Goal: Find contact information: Find contact information

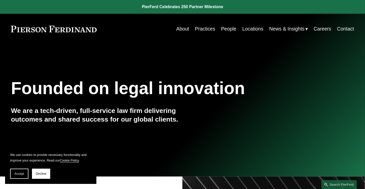
click at [206, 30] on link "Practices" at bounding box center [205, 29] width 20 height 10
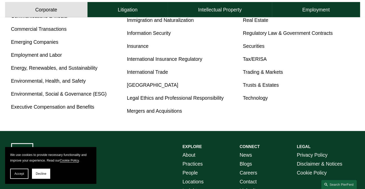
scroll to position [310, 0]
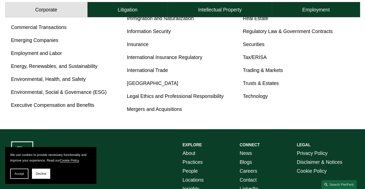
click at [35, 80] on link "Environmental, Health, and Safety" at bounding box center [48, 79] width 75 height 6
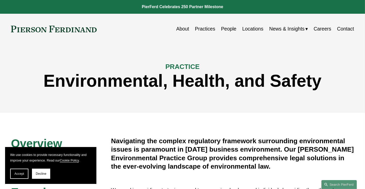
click at [346, 30] on link "Contact" at bounding box center [346, 29] width 17 height 10
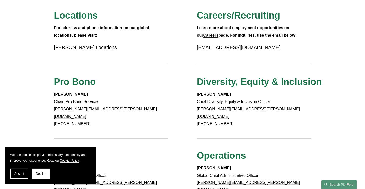
scroll to position [176, 0]
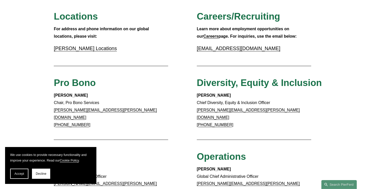
click at [103, 50] on link "Pierson Ferdinand Locations" at bounding box center [85, 48] width 63 height 6
click at [100, 50] on link "Pierson Ferdinand Locations" at bounding box center [85, 48] width 63 height 6
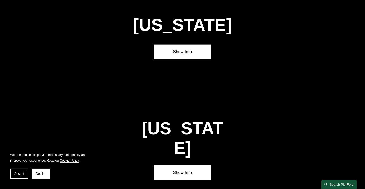
scroll to position [642, 0]
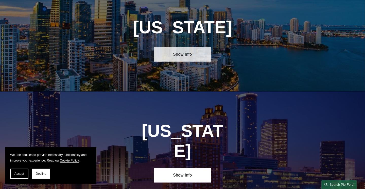
click at [184, 57] on link "Show Info" at bounding box center [182, 54] width 57 height 15
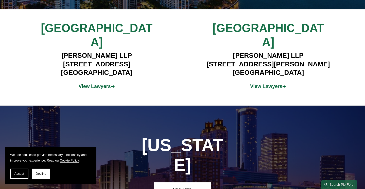
scroll to position [738, 0]
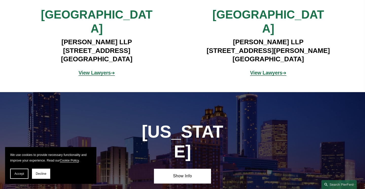
click at [94, 70] on strong "View Lawyers" at bounding box center [95, 73] width 32 height 6
click at [269, 70] on strong "View Lawyers" at bounding box center [266, 73] width 32 height 6
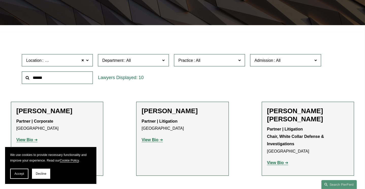
scroll to position [115, 0]
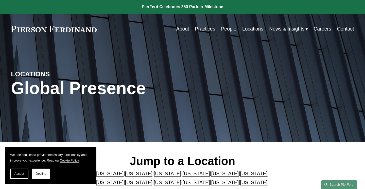
click at [214, 176] on link "[US_STATE]" at bounding box center [225, 173] width 27 height 6
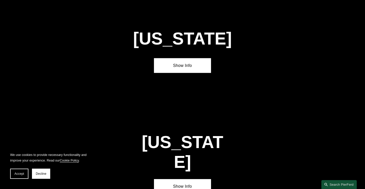
scroll to position [636, 0]
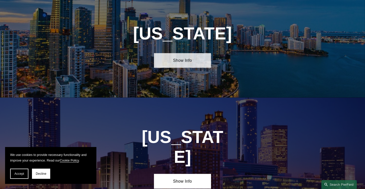
click at [177, 67] on link "Show Info" at bounding box center [182, 60] width 57 height 15
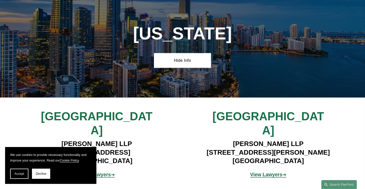
click at [108, 171] on strong "View Lawyers" at bounding box center [95, 174] width 32 height 6
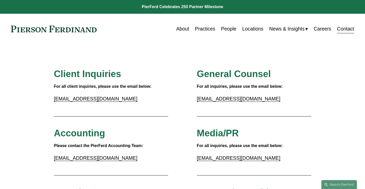
scroll to position [176, 0]
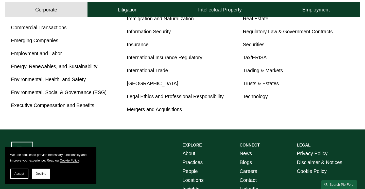
scroll to position [310, 0]
